Goal: Task Accomplishment & Management: Use online tool/utility

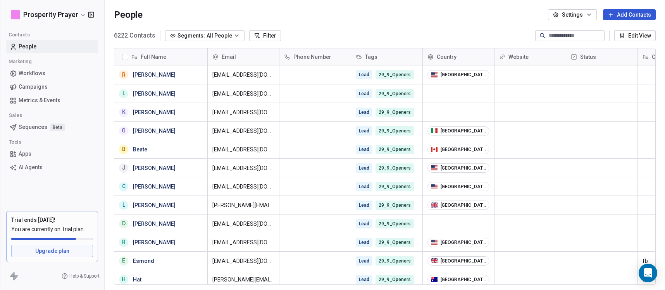
scroll to position [250, 555]
click at [41, 85] on span "Campaigns" at bounding box center [33, 87] width 29 height 8
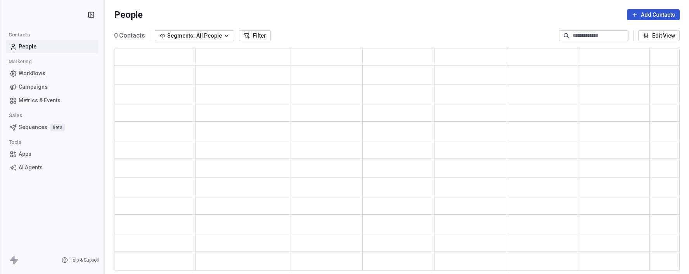
scroll to position [217, 560]
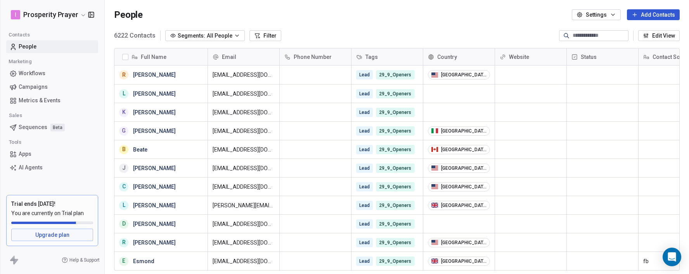
click at [39, 86] on span "Campaigns" at bounding box center [33, 87] width 29 height 8
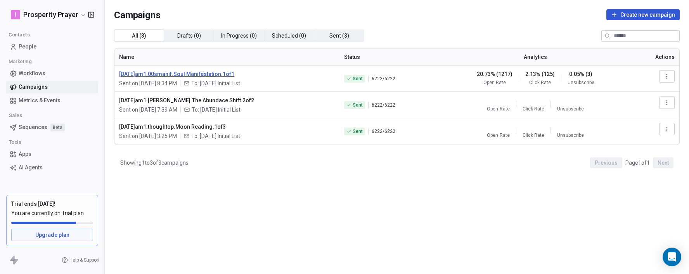
click at [212, 73] on span "[DATE]am1.00smanif.Soul Manifestation.1of1" at bounding box center [227, 74] width 216 height 8
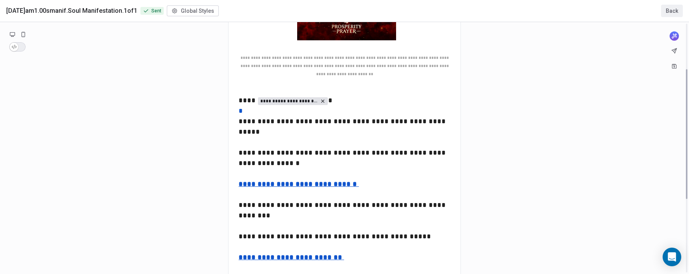
scroll to position [88, 0]
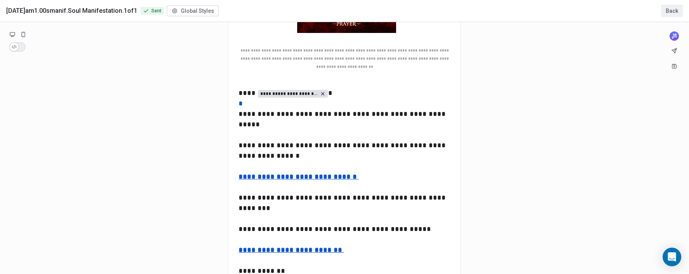
click at [261, 253] on div "**********" at bounding box center [344, 171] width 689 height 475
drag, startPoint x: 263, startPoint y: 252, endPoint x: 238, endPoint y: 251, distance: 24.1
click at [238, 250] on div "**********" at bounding box center [344, 171] width 689 height 475
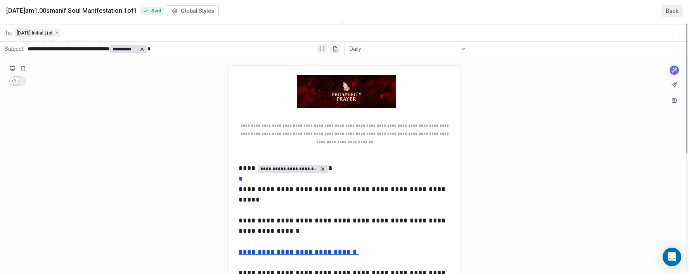
scroll to position [0, 0]
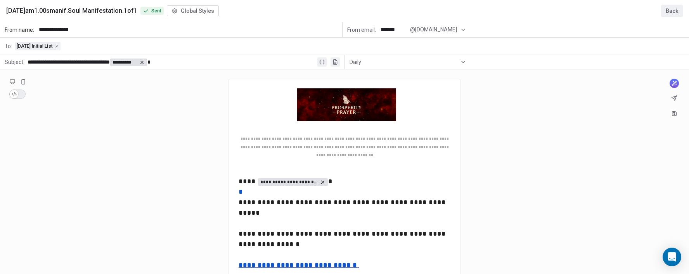
click at [670, 10] on button "Back" at bounding box center [672, 11] width 22 height 12
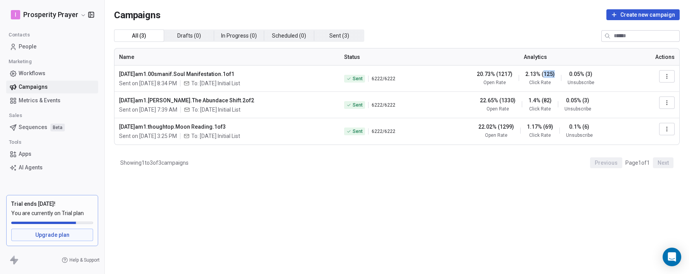
drag, startPoint x: 555, startPoint y: 74, endPoint x: 544, endPoint y: 74, distance: 11.3
click at [544, 74] on div "20.73% (1217) Open Rate 2.13% (125) Click Rate 0.05% (3) Unsubscribe" at bounding box center [535, 78] width 188 height 16
drag, startPoint x: 555, startPoint y: 100, endPoint x: 536, endPoint y: 97, distance: 19.6
click at [536, 97] on div "22.65% (1330) Open Rate 1.4% (82) Click Rate 0.05% (3) Unsubscribe" at bounding box center [535, 105] width 188 height 16
